Goal: Task Accomplishment & Management: Use online tool/utility

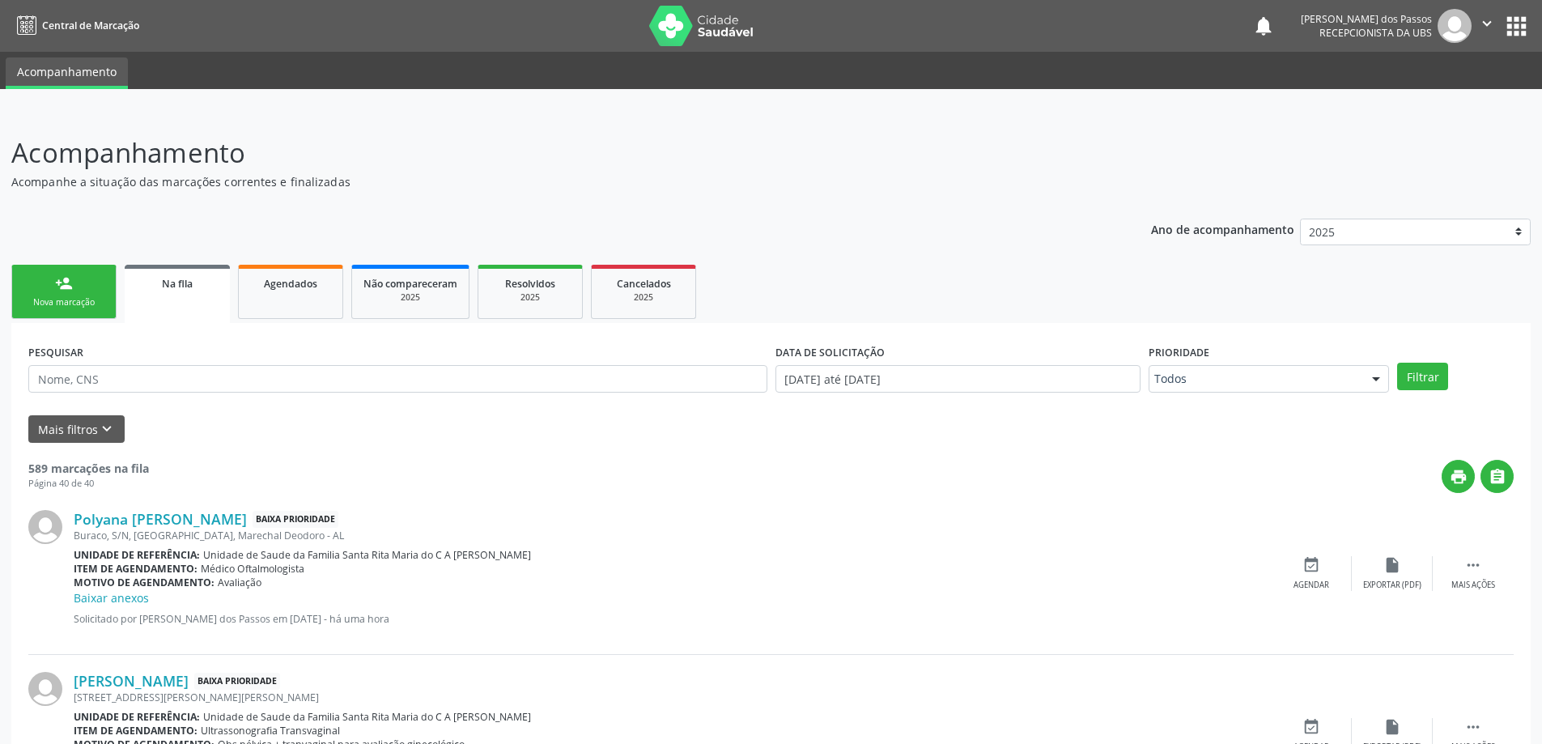
scroll to position [472, 0]
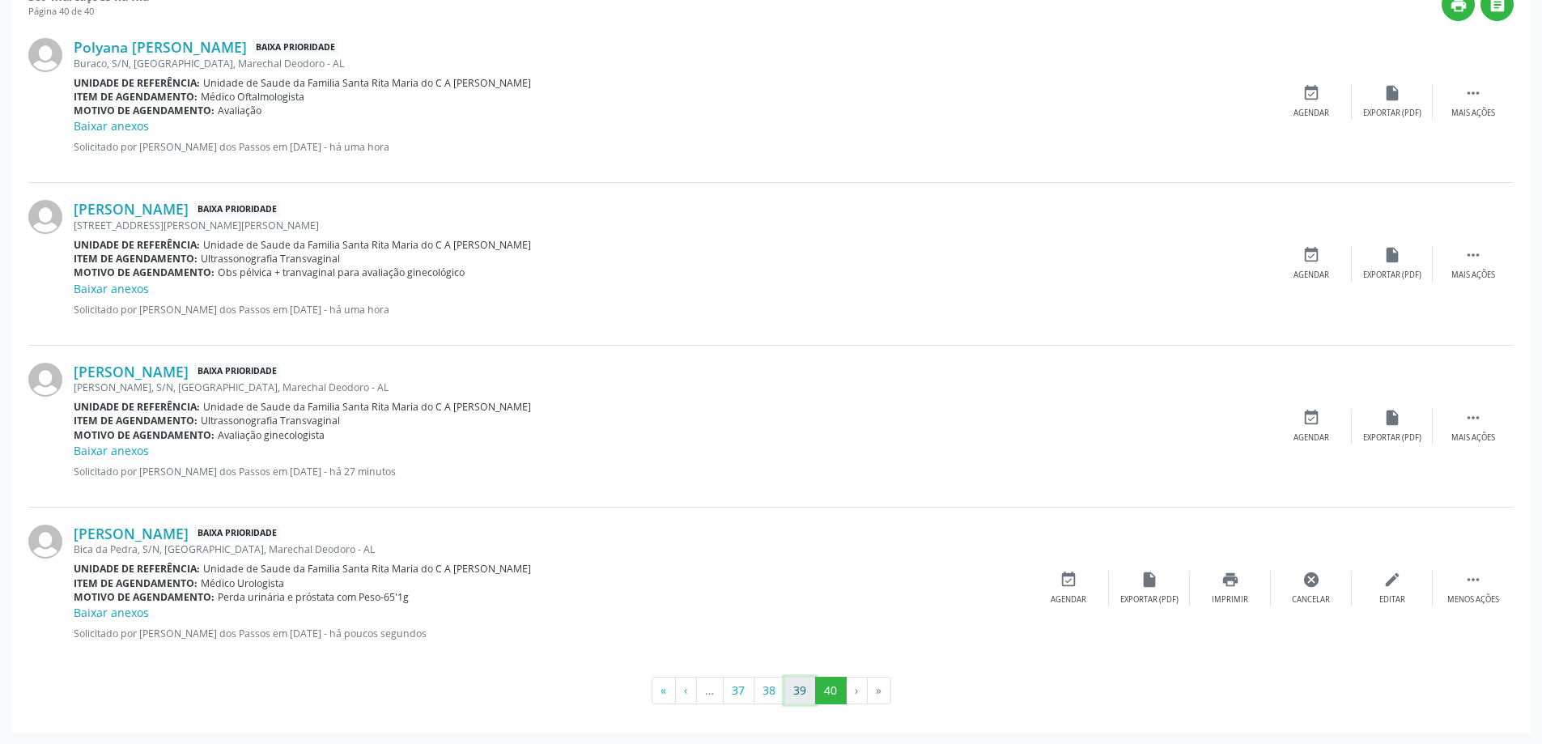
click at [800, 695] on button "39" at bounding box center [800, 691] width 32 height 28
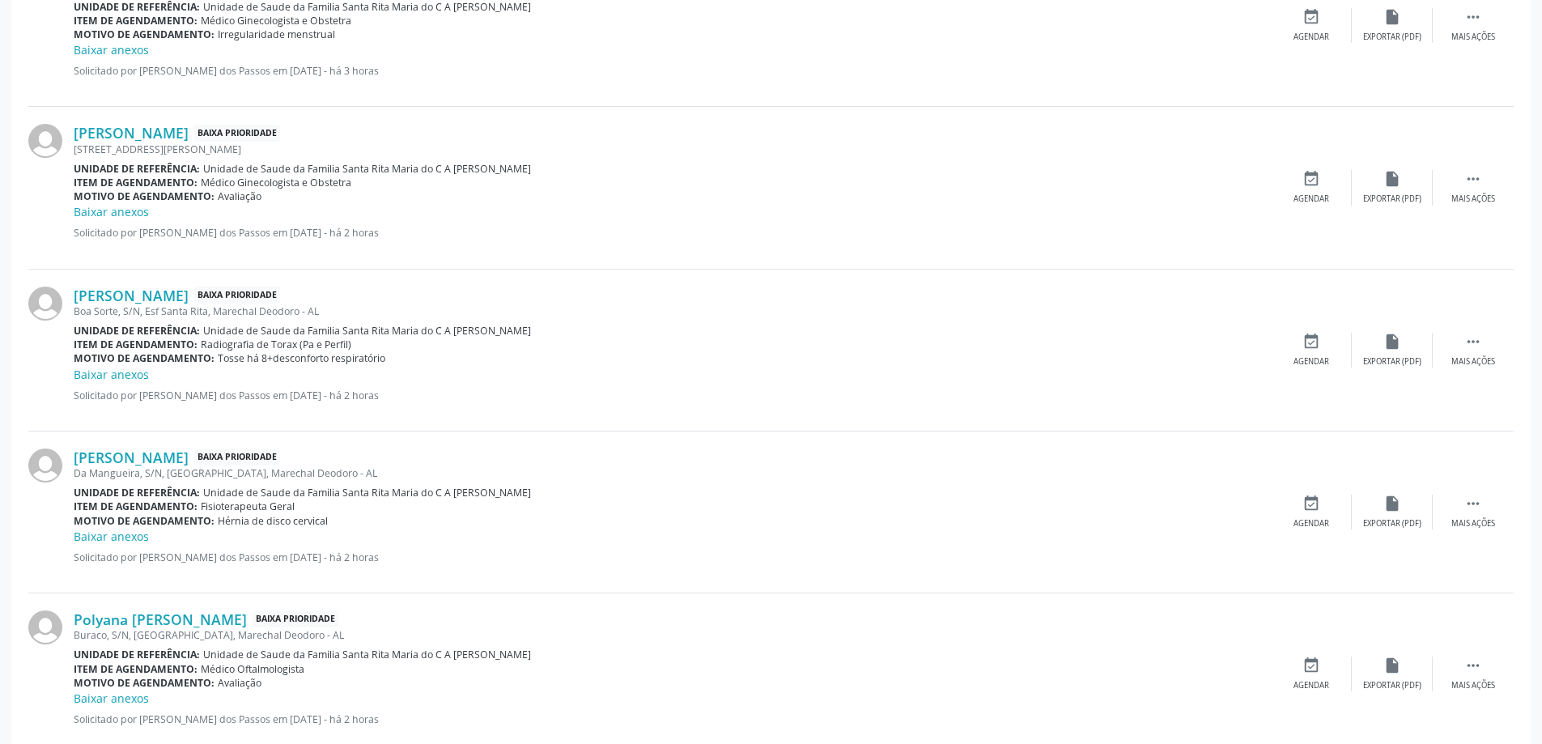
scroll to position [2254, 0]
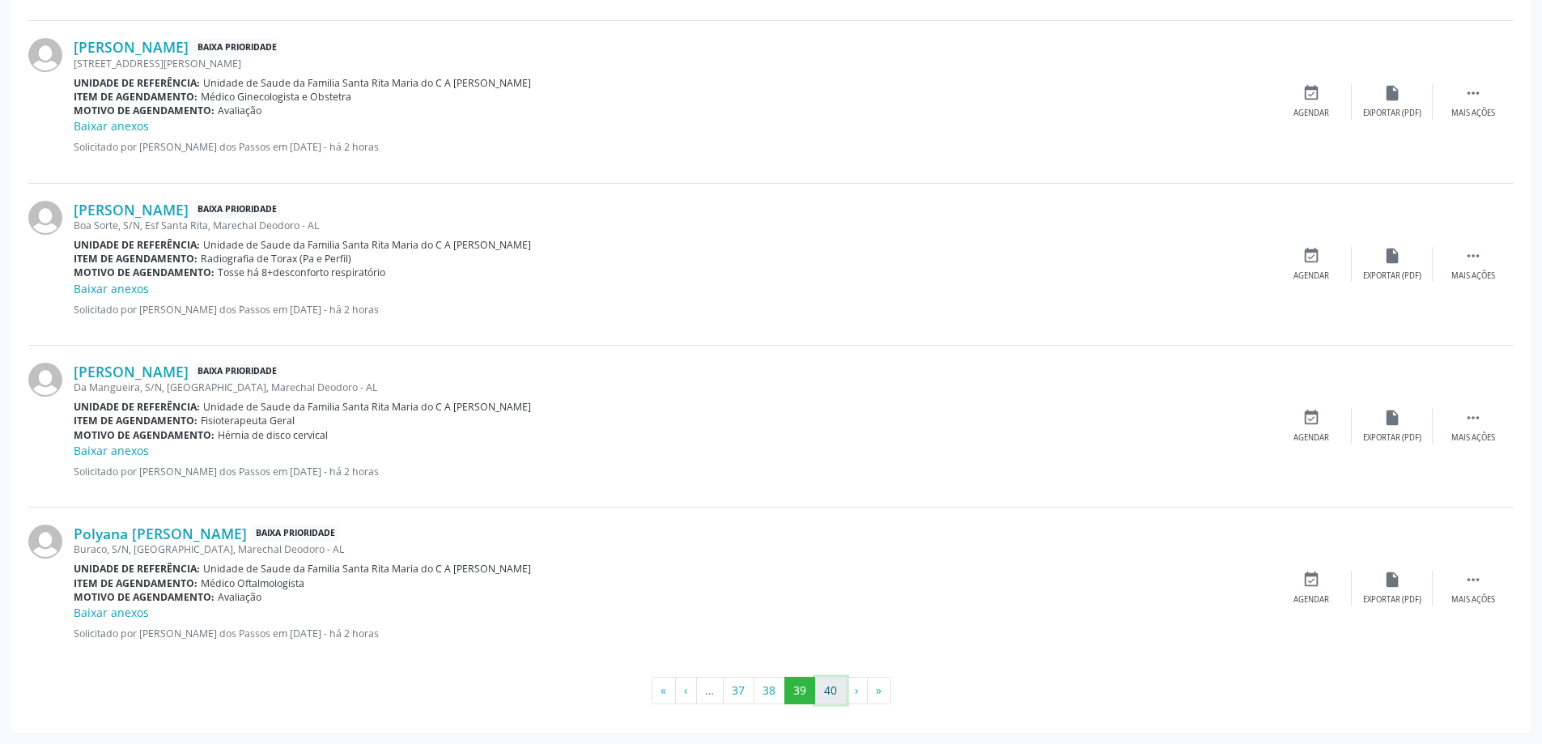
click at [834, 691] on button "40" at bounding box center [831, 691] width 32 height 28
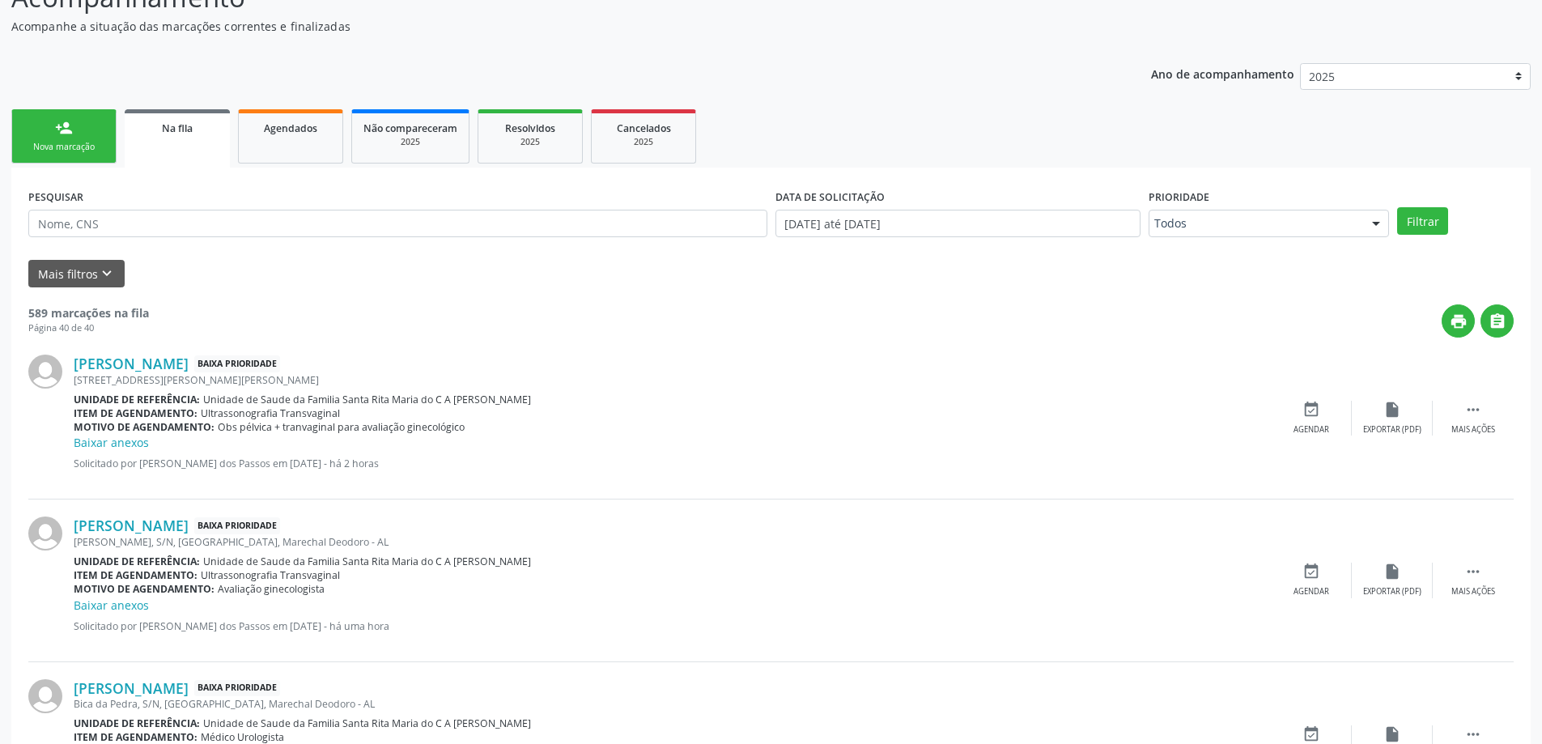
scroll to position [472, 0]
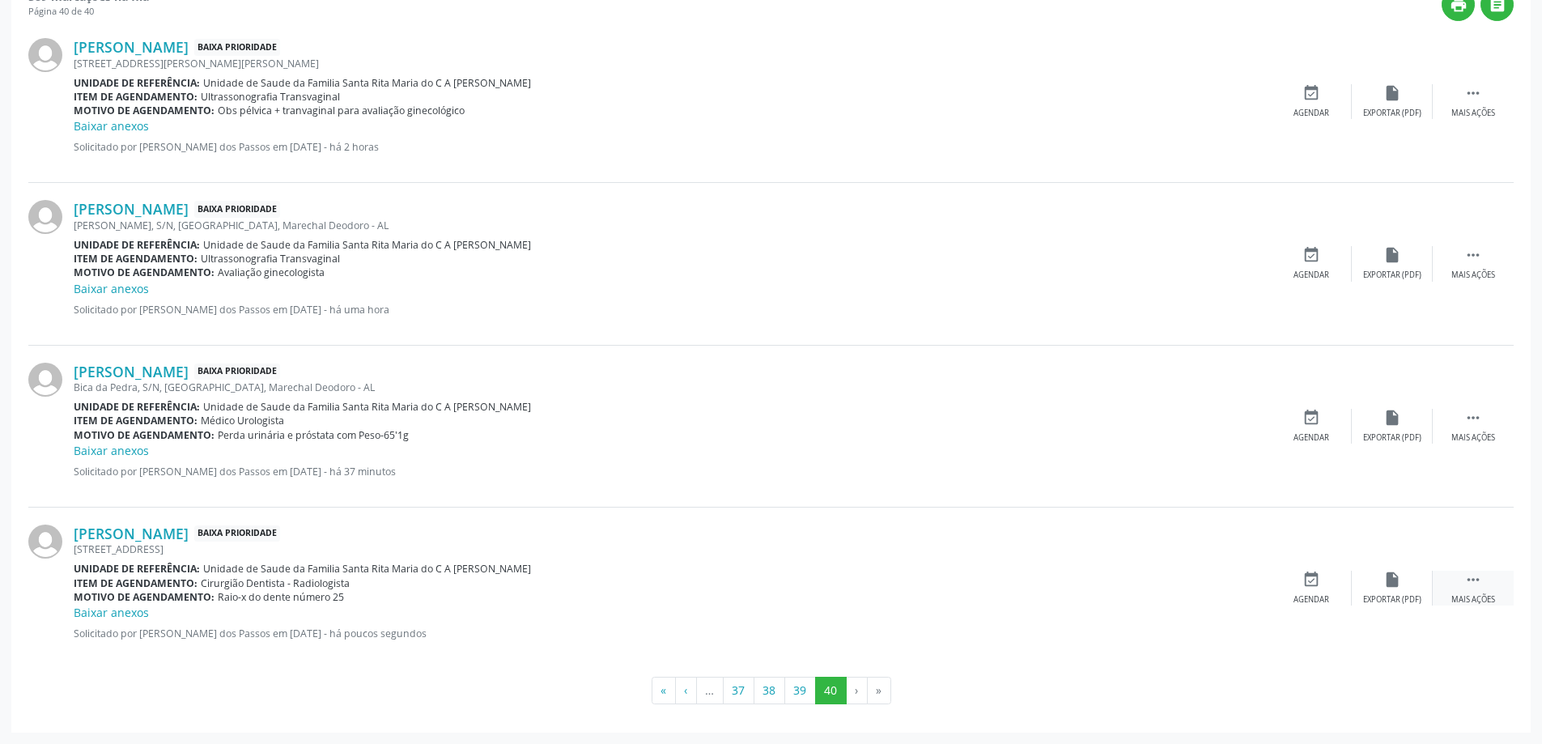
click at [1472, 580] on icon "" at bounding box center [1473, 580] width 18 height 18
click at [1224, 587] on icon "print" at bounding box center [1230, 580] width 18 height 18
click at [797, 695] on button "39" at bounding box center [800, 691] width 32 height 28
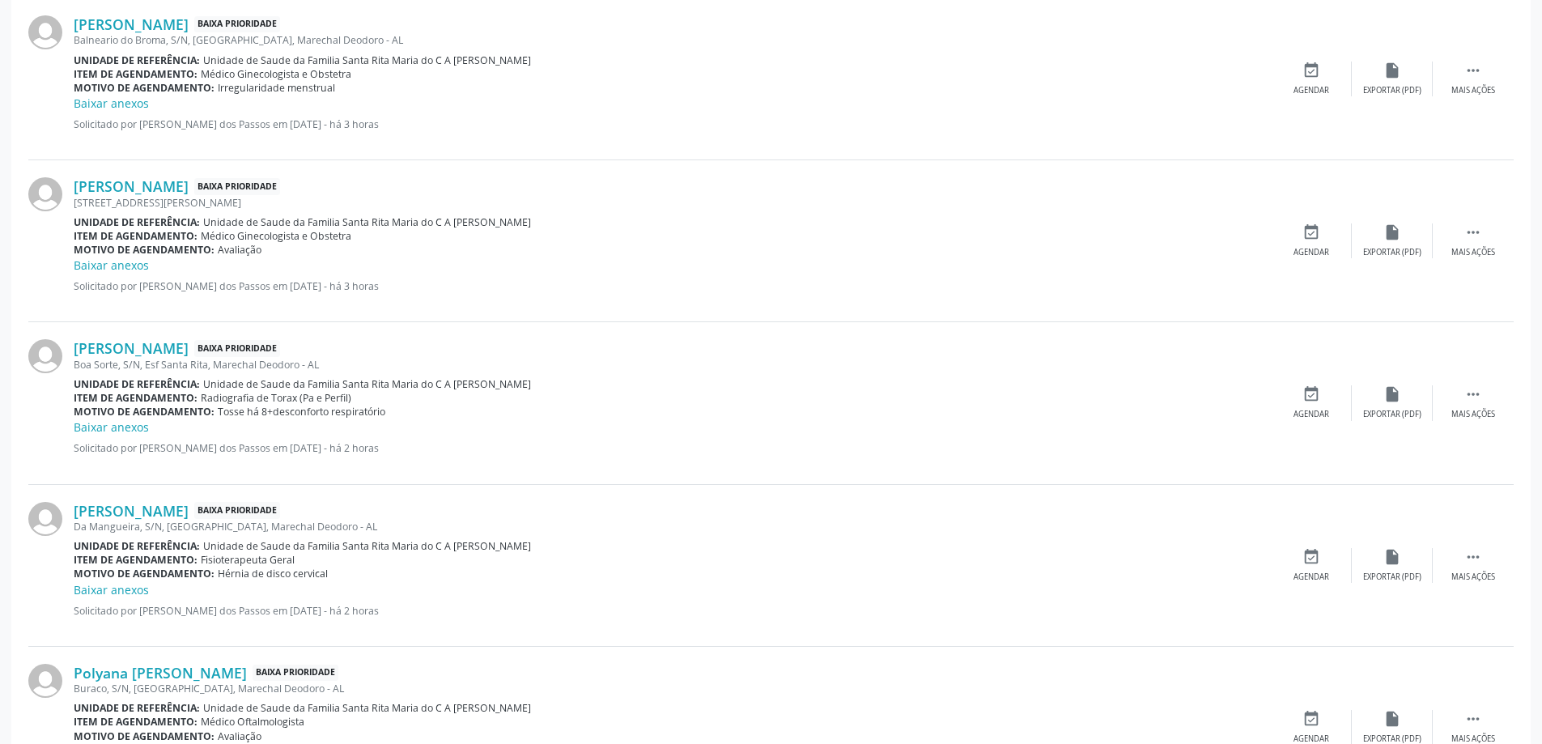
scroll to position [2268, 0]
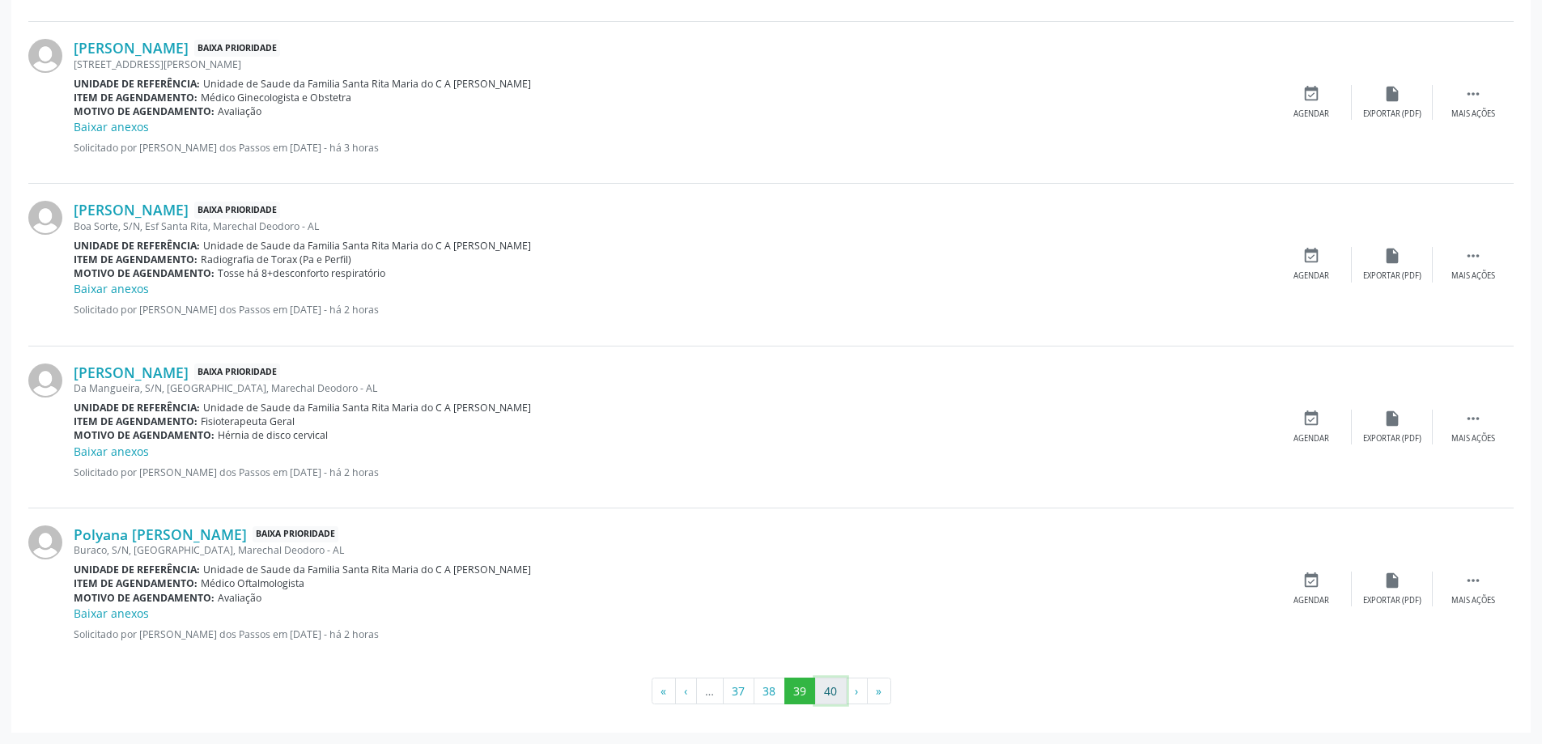
click at [833, 690] on button "40" at bounding box center [831, 692] width 32 height 28
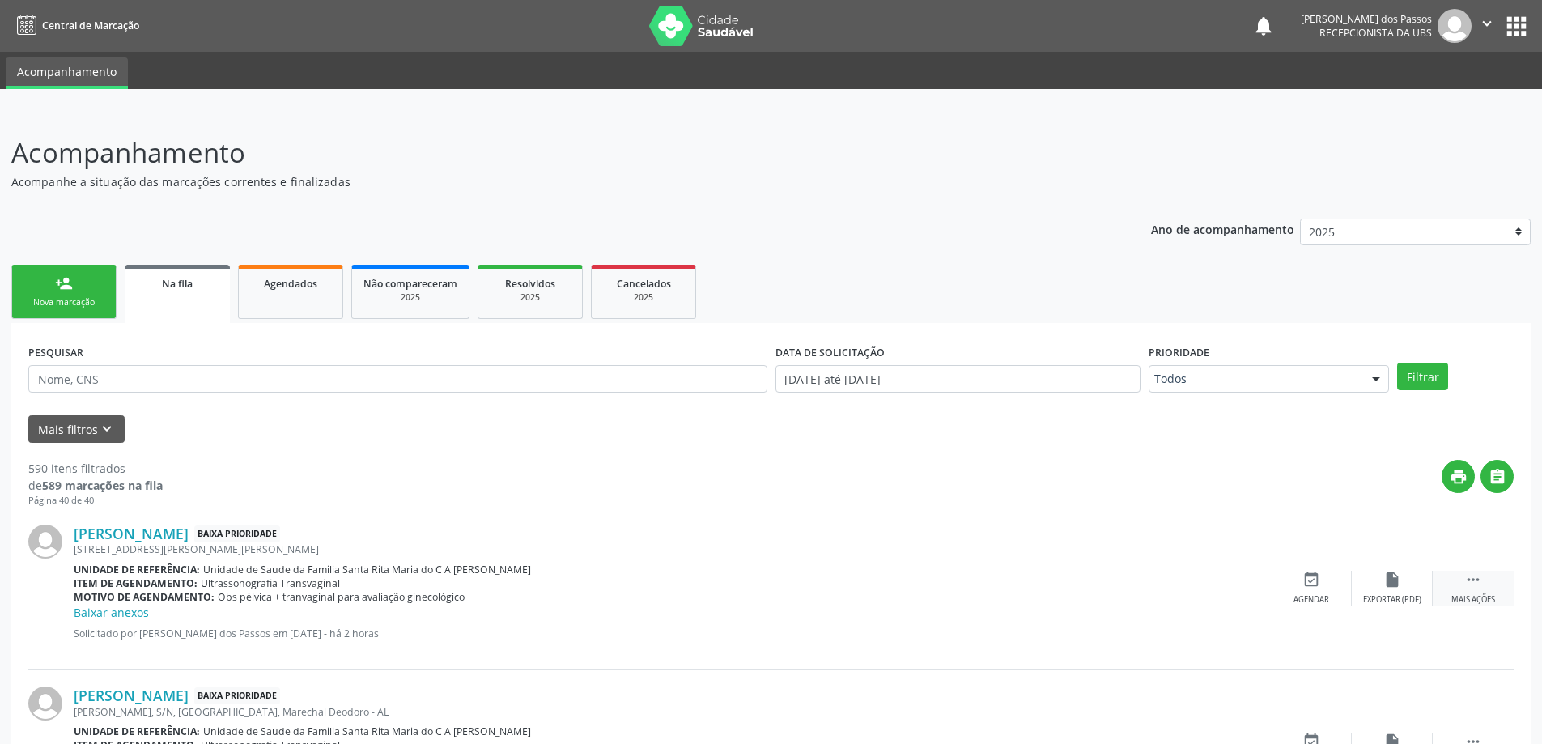
click at [1476, 584] on icon "" at bounding box center [1473, 580] width 18 height 18
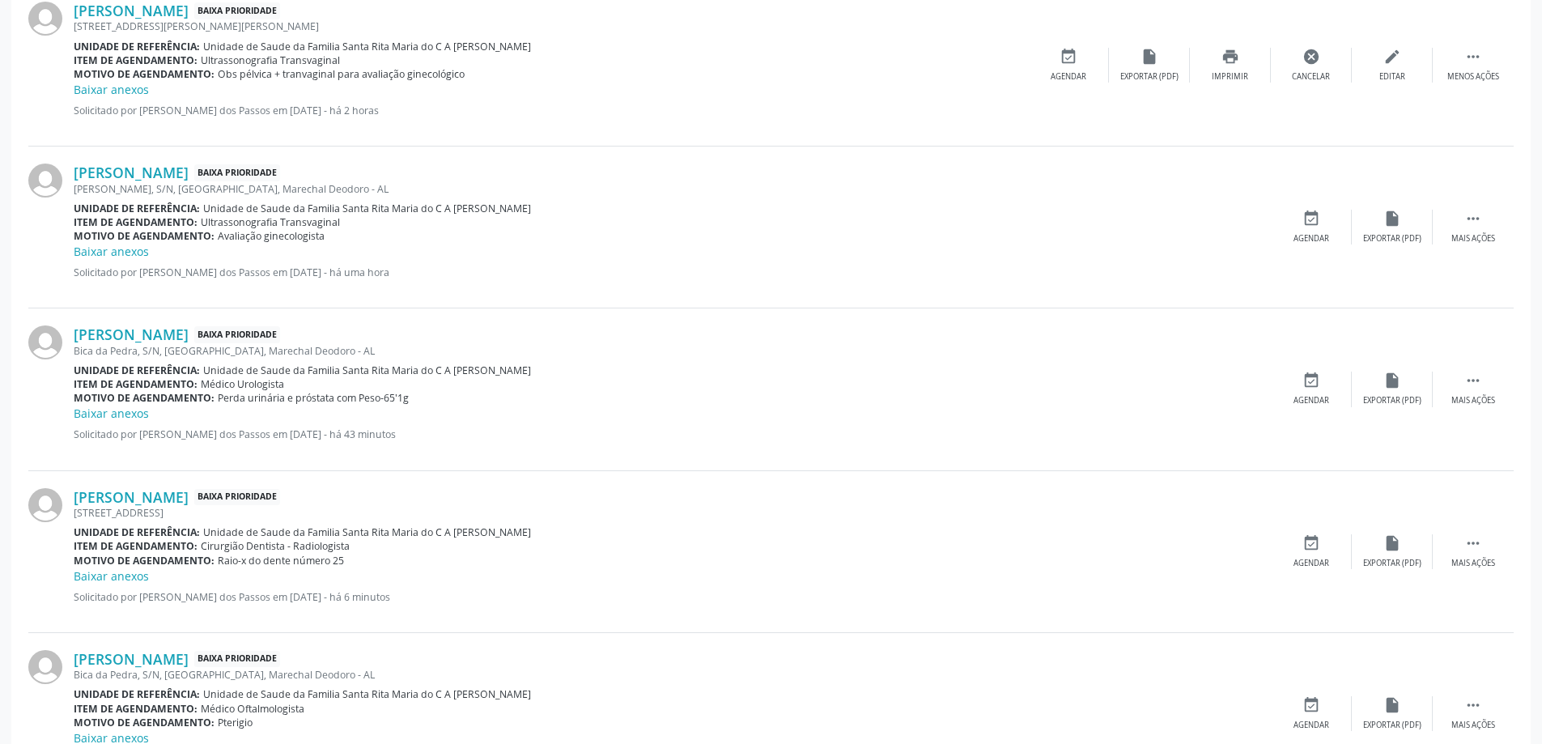
scroll to position [648, 0]
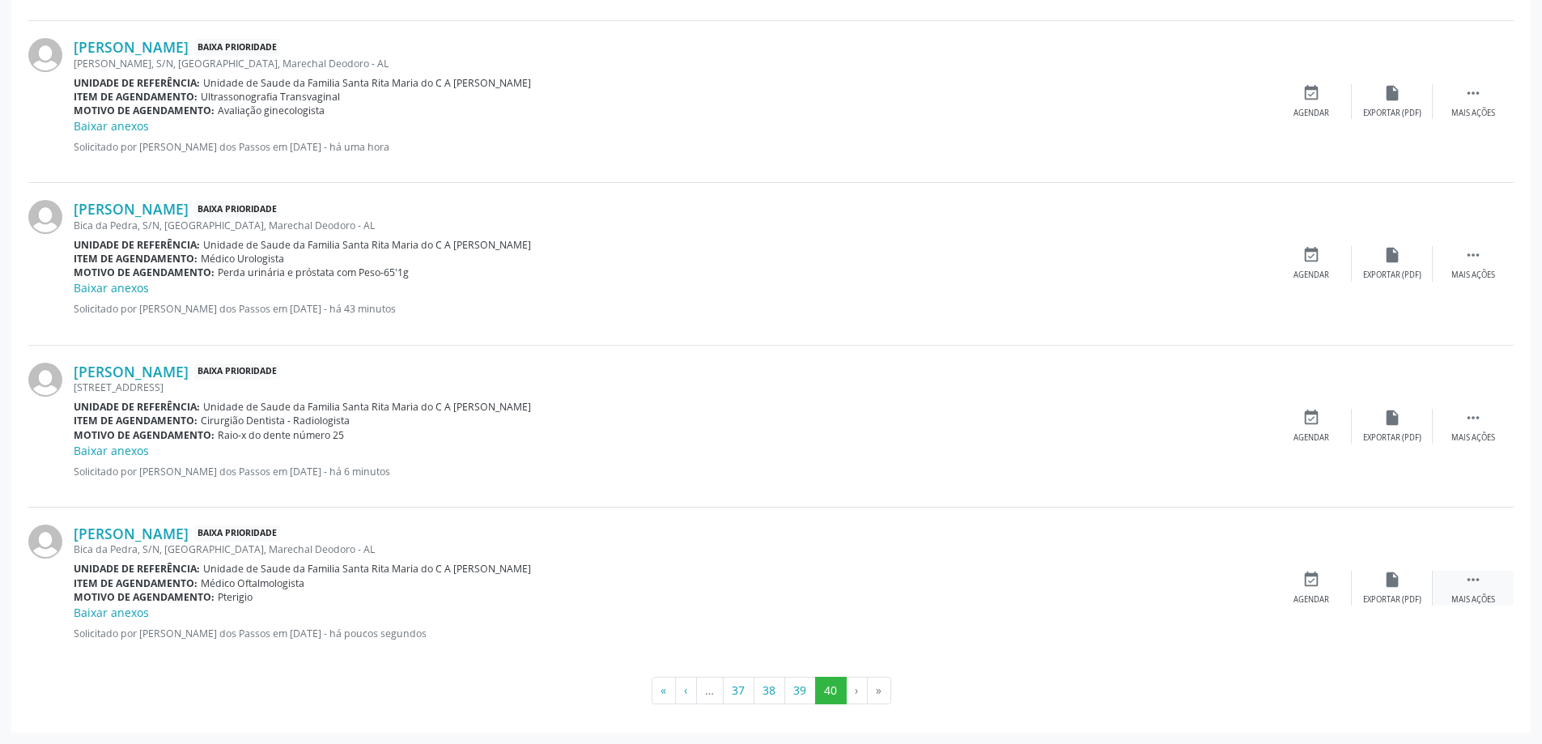
click at [1468, 577] on icon "" at bounding box center [1473, 580] width 18 height 18
click at [1234, 584] on icon "print" at bounding box center [1230, 580] width 18 height 18
click at [797, 693] on button "39" at bounding box center [800, 691] width 32 height 28
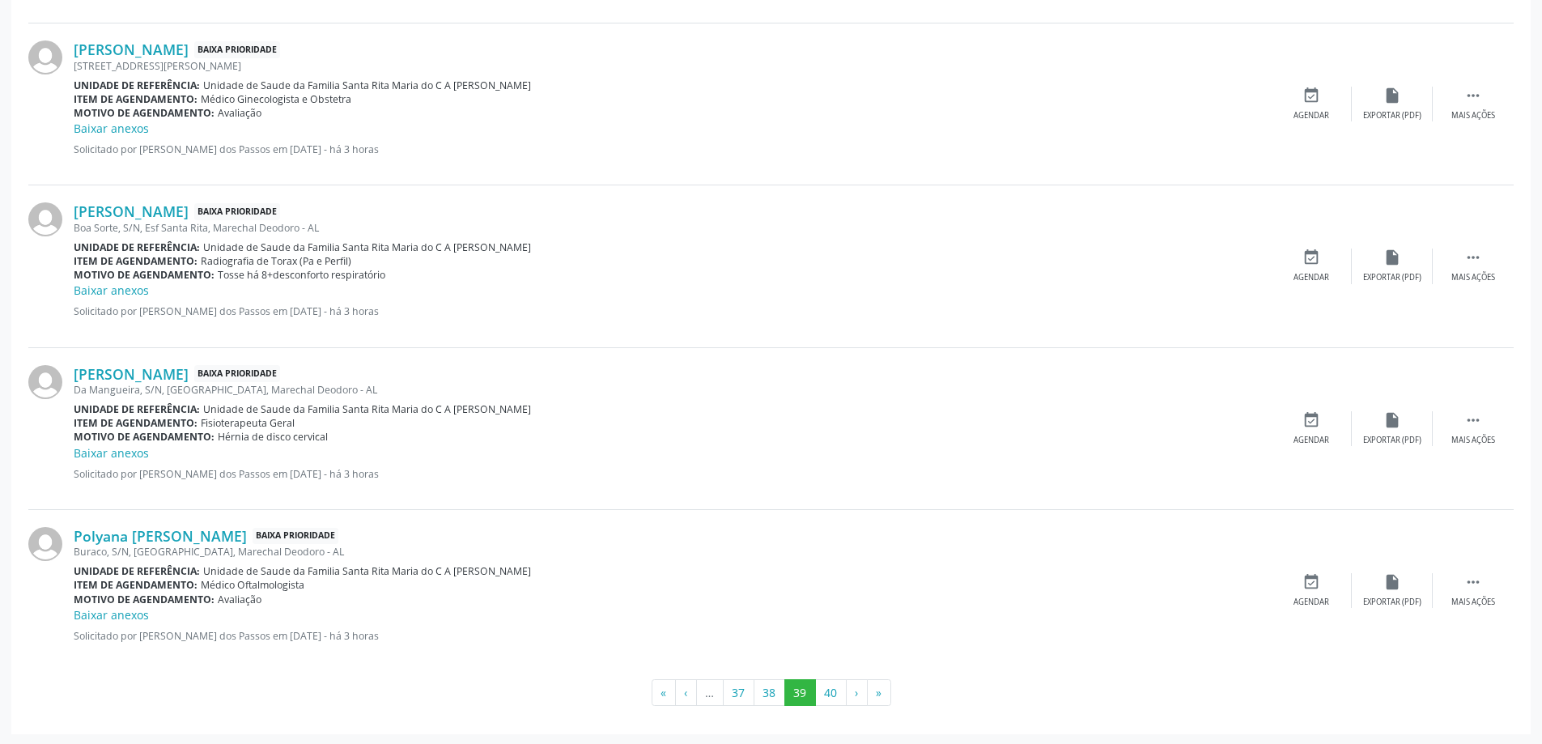
scroll to position [2268, 0]
click at [832, 691] on button "40" at bounding box center [831, 692] width 32 height 28
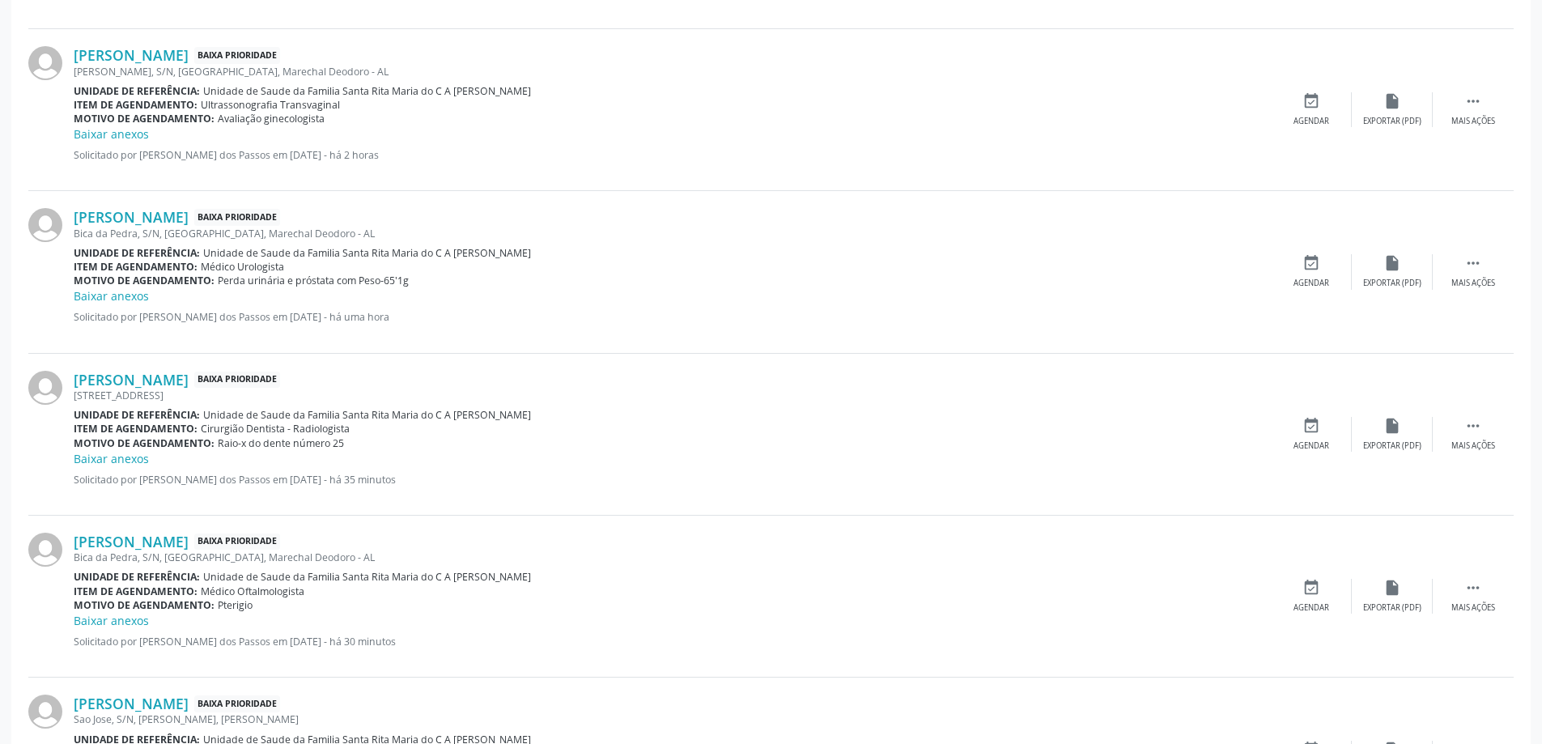
scroll to position [810, 0]
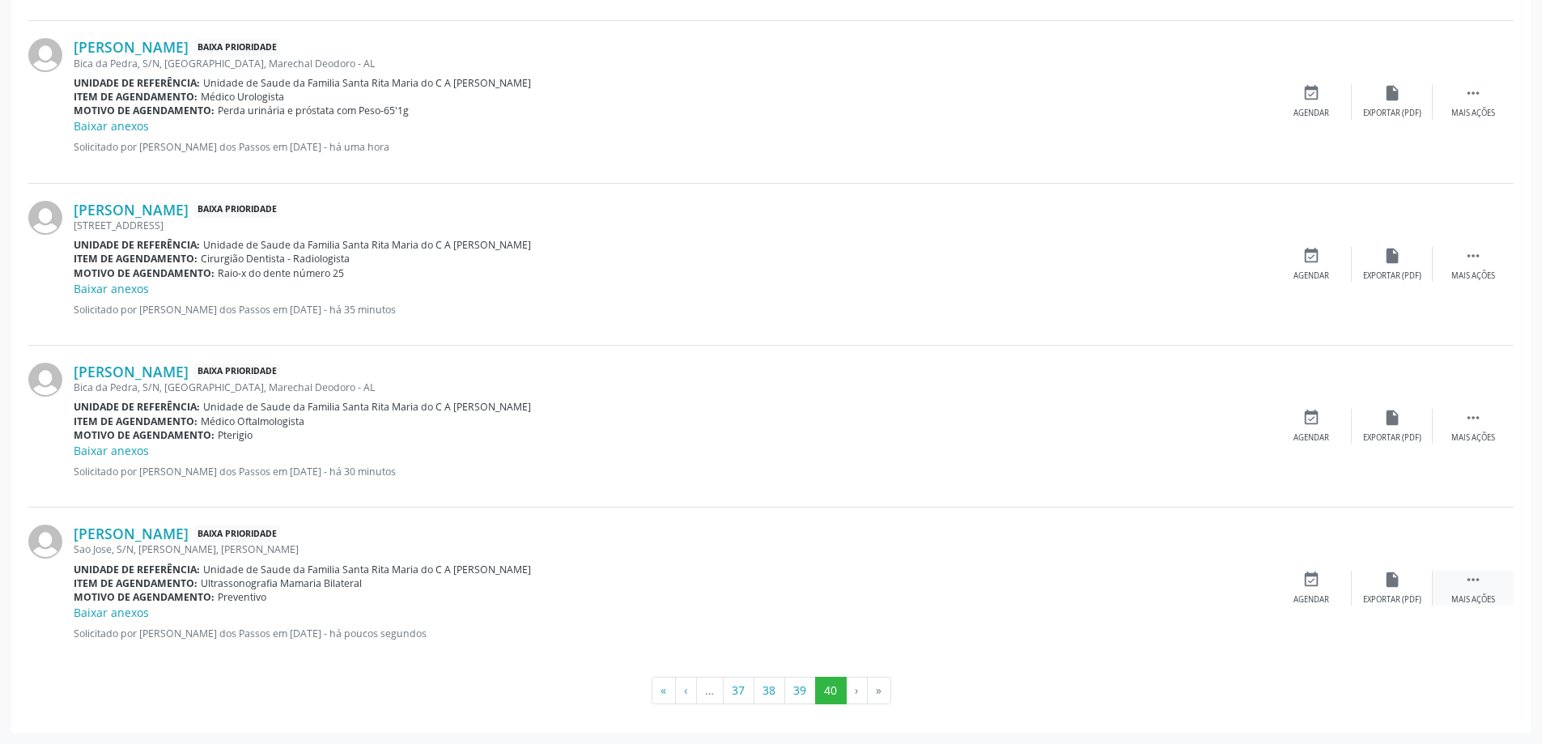
click at [1476, 580] on icon "" at bounding box center [1473, 580] width 18 height 18
click at [1236, 574] on icon "print" at bounding box center [1230, 580] width 18 height 18
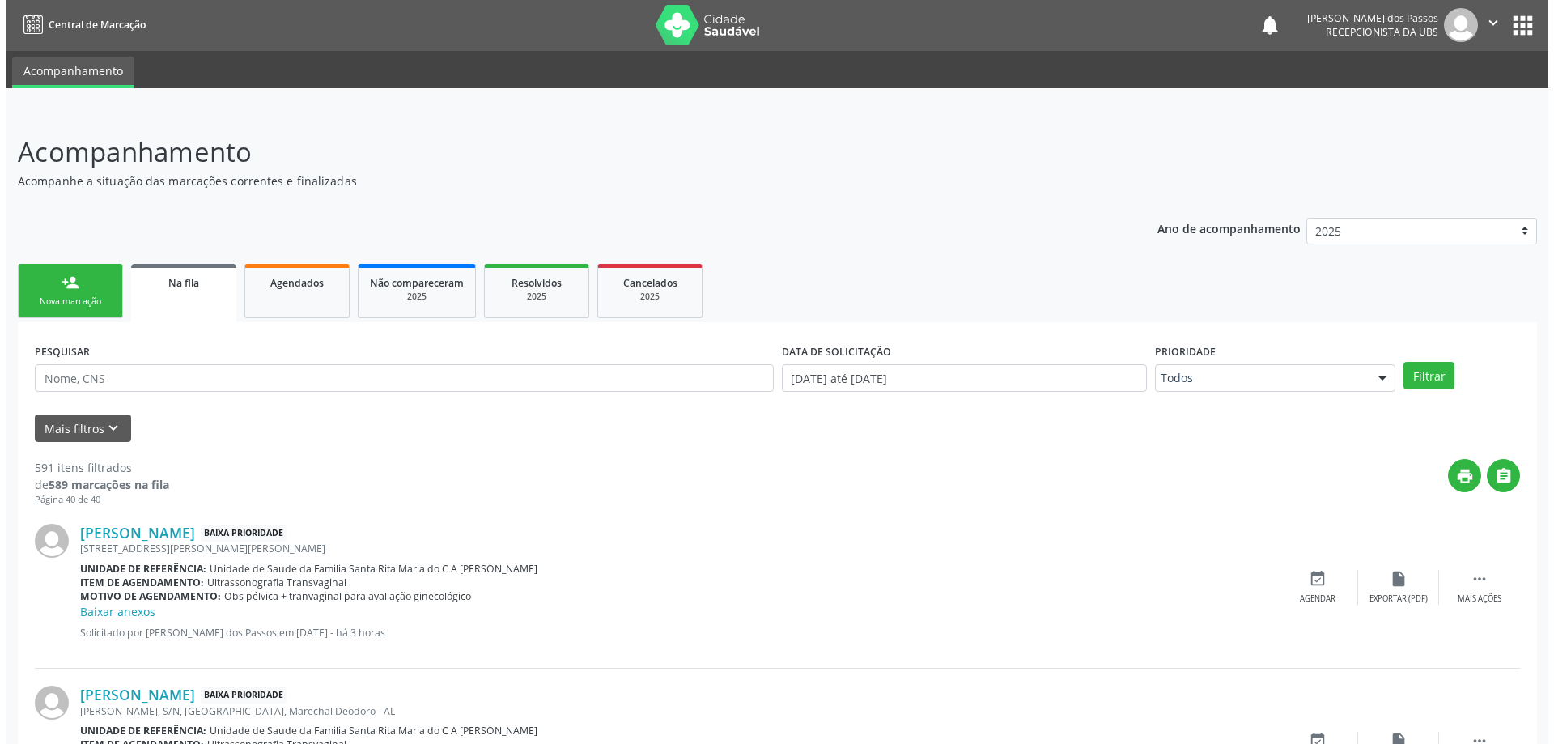
scroll to position [0, 0]
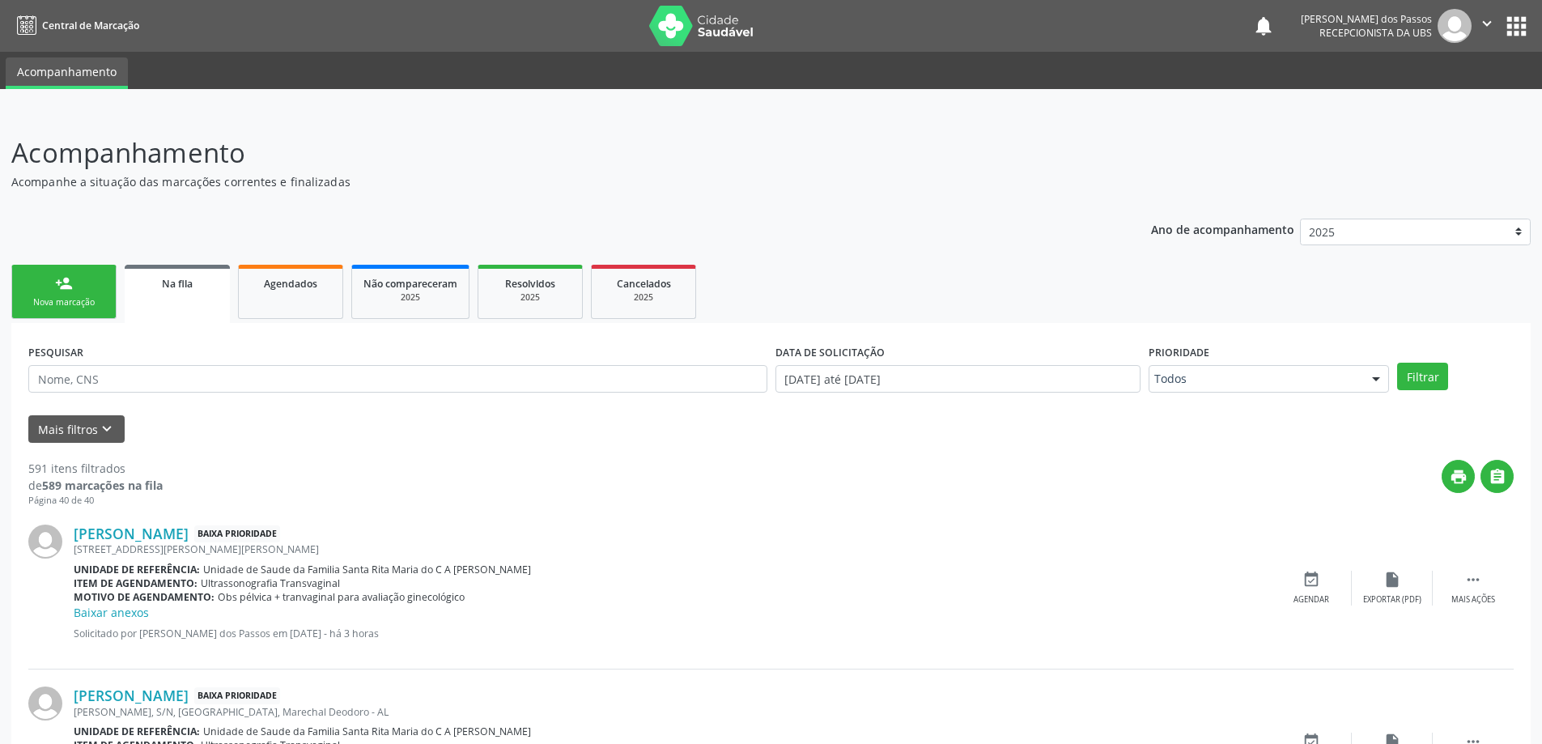
click at [174, 285] on span "Na fila" at bounding box center [177, 284] width 31 height 14
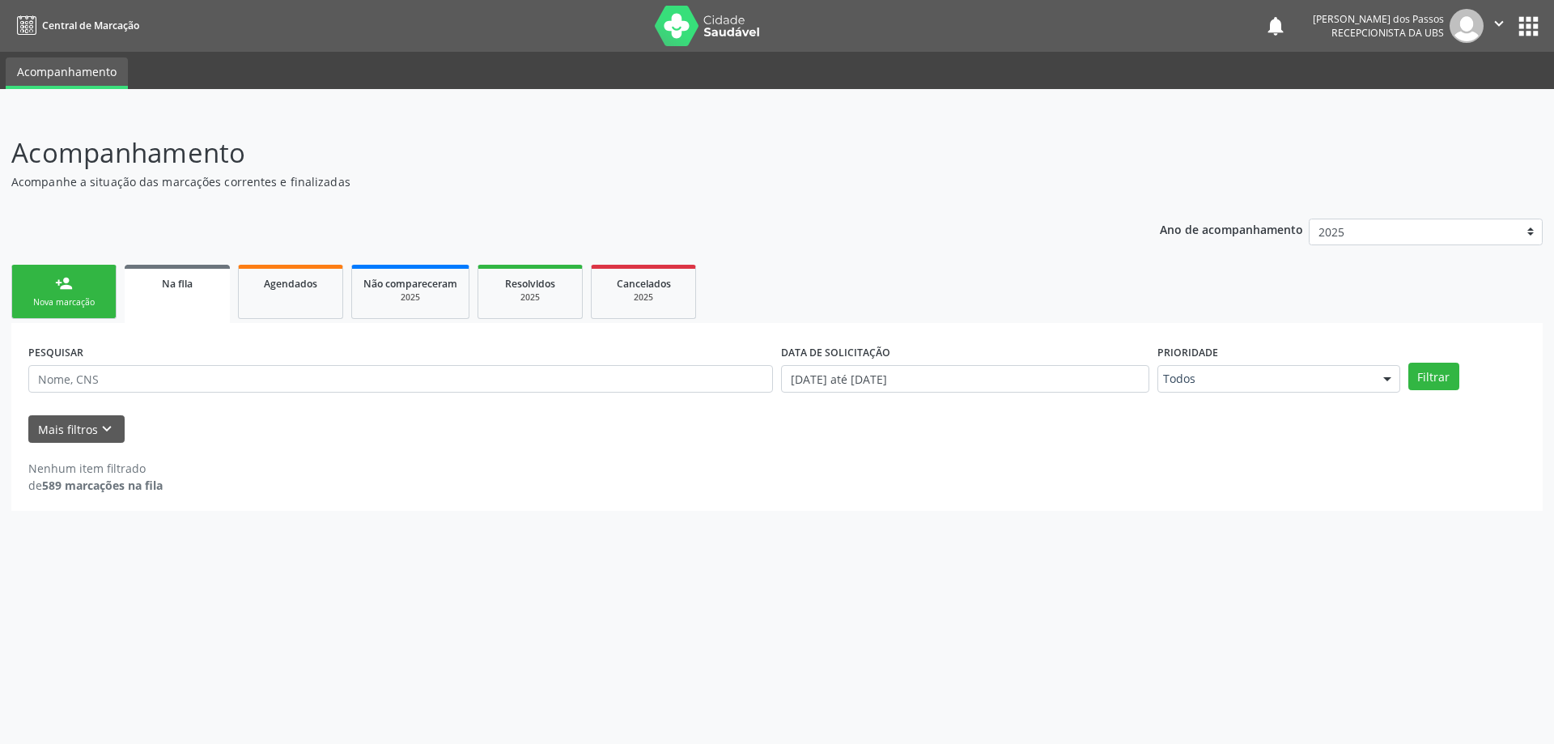
click at [176, 285] on span "Na fila" at bounding box center [177, 284] width 31 height 14
